Goal: Task Accomplishment & Management: Manage account settings

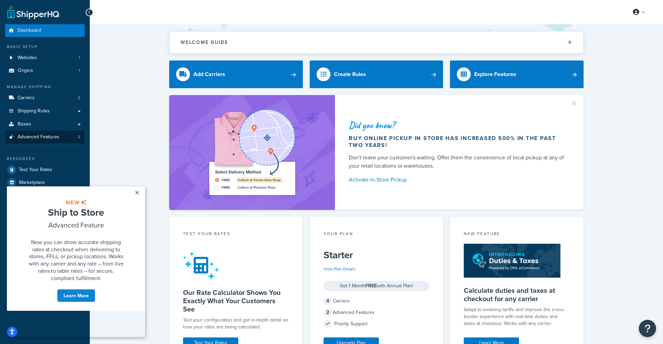
click at [58, 138] on span "Advanced Features" at bounding box center [39, 137] width 42 height 6
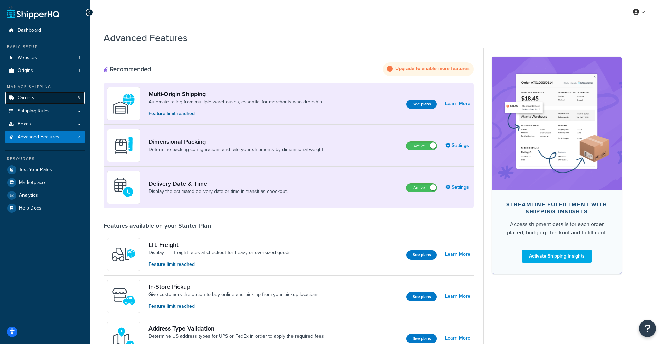
click at [35, 95] on link "Carriers 3" at bounding box center [44, 98] width 79 height 13
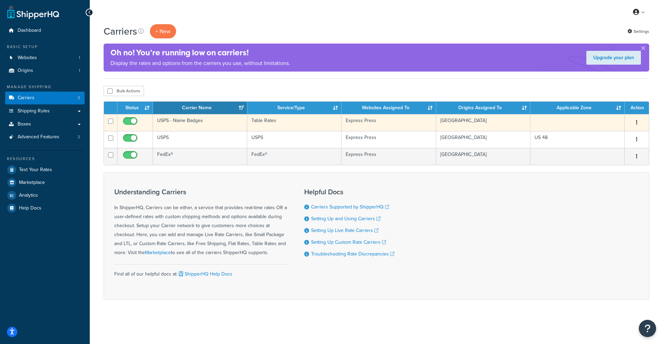
click at [637, 121] on button "button" at bounding box center [637, 122] width 10 height 11
click at [616, 132] on link "Edit" at bounding box center [608, 136] width 55 height 14
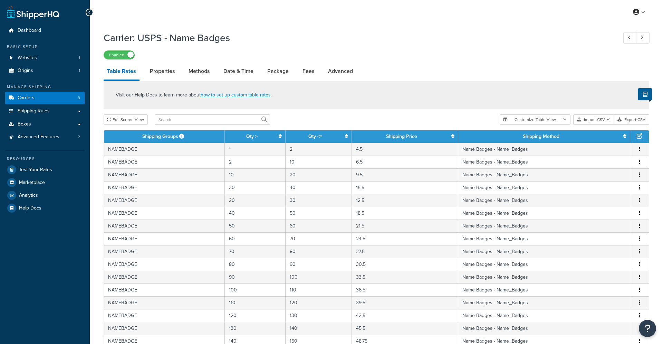
select select "25"
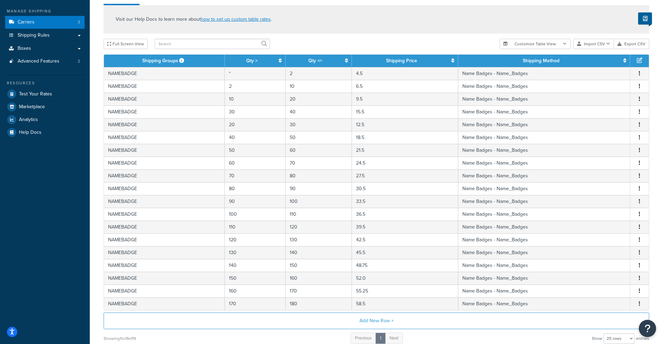
scroll to position [75, 0]
